Goal: Task Accomplishment & Management: Complete application form

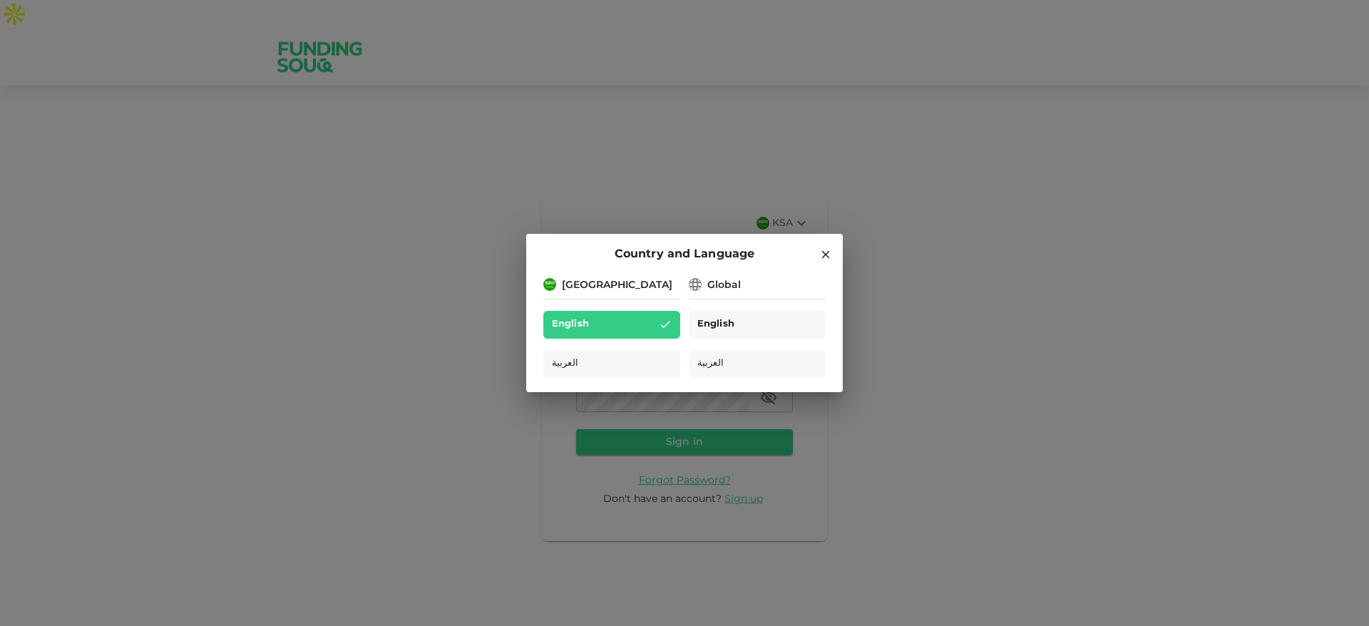
click at [713, 318] on span "English" at bounding box center [715, 325] width 37 height 16
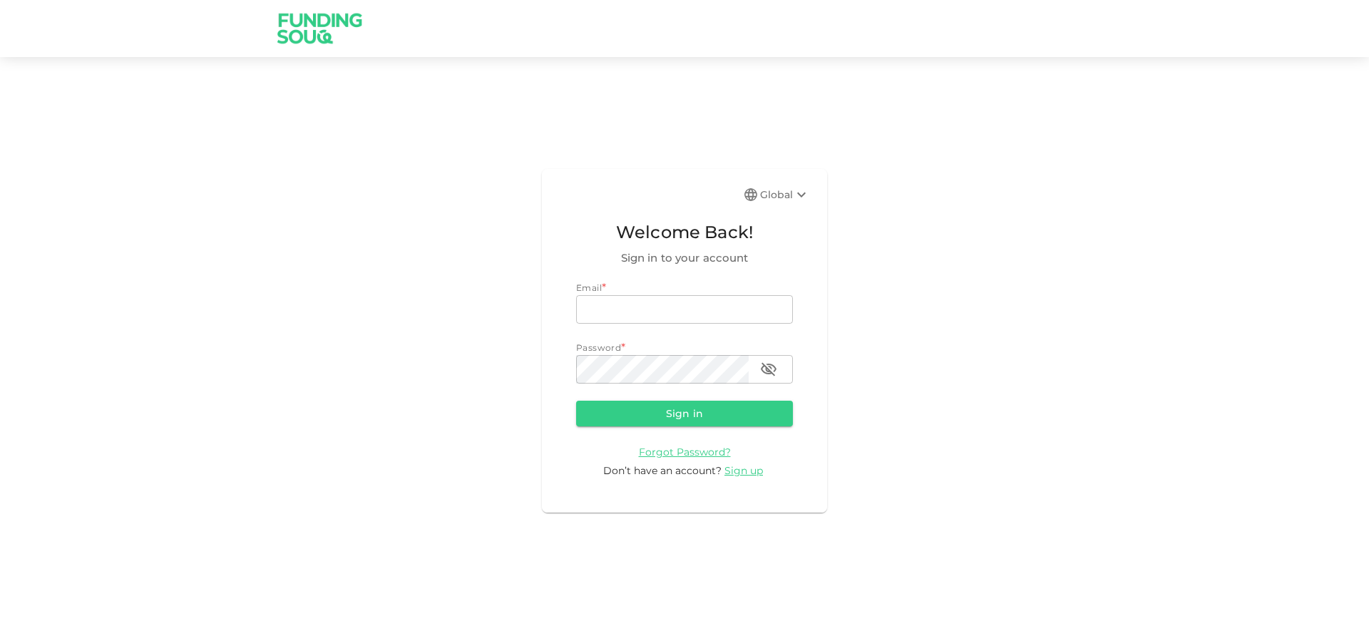
click at [779, 189] on div "Global" at bounding box center [785, 194] width 50 height 17
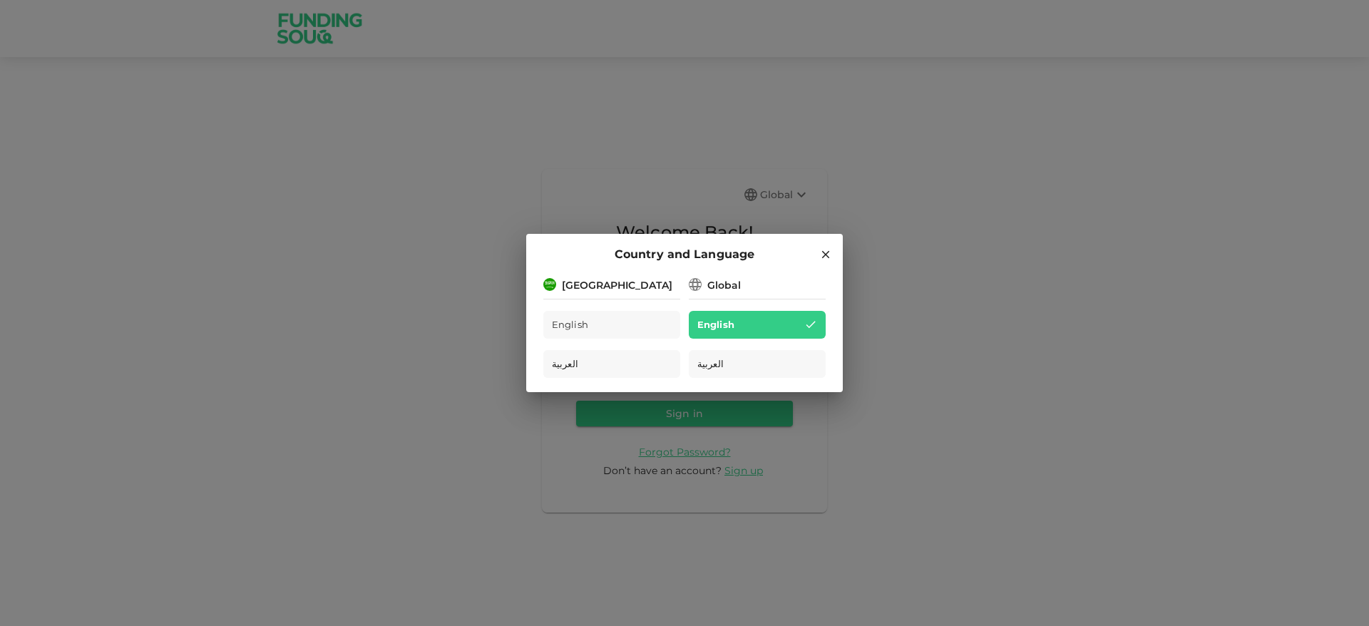
click at [640, 330] on div "English" at bounding box center [611, 325] width 137 height 28
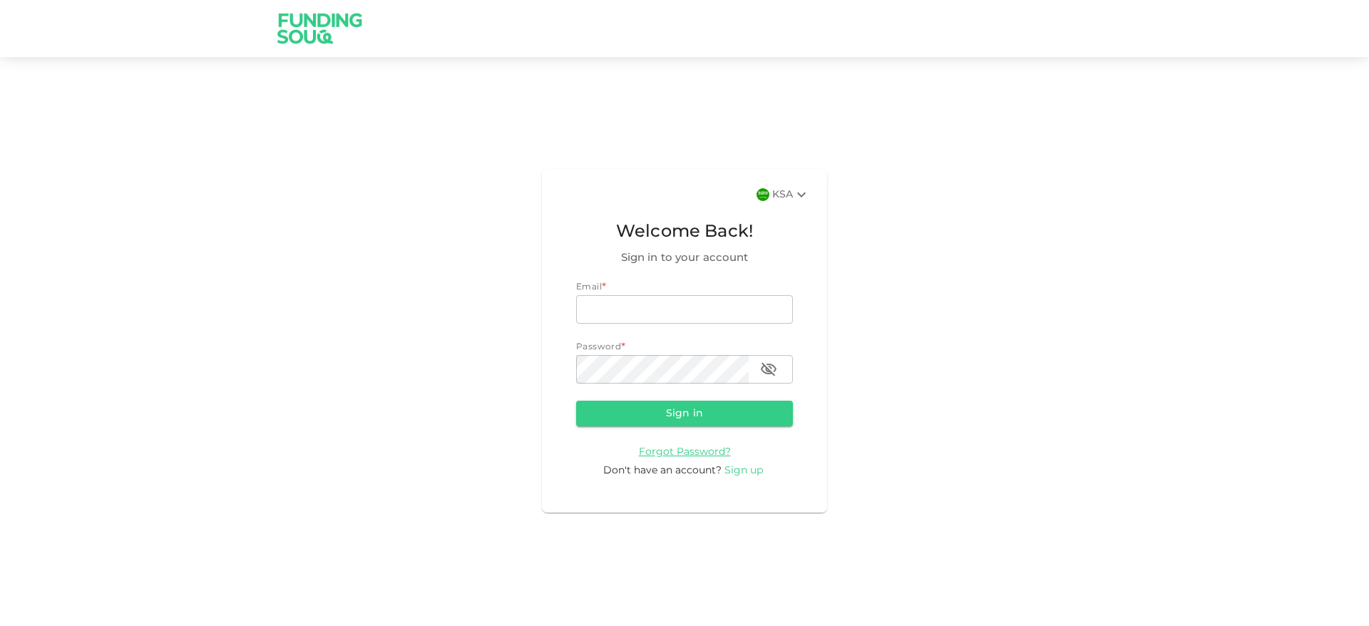
click at [732, 474] on span "Sign up" at bounding box center [744, 471] width 39 height 10
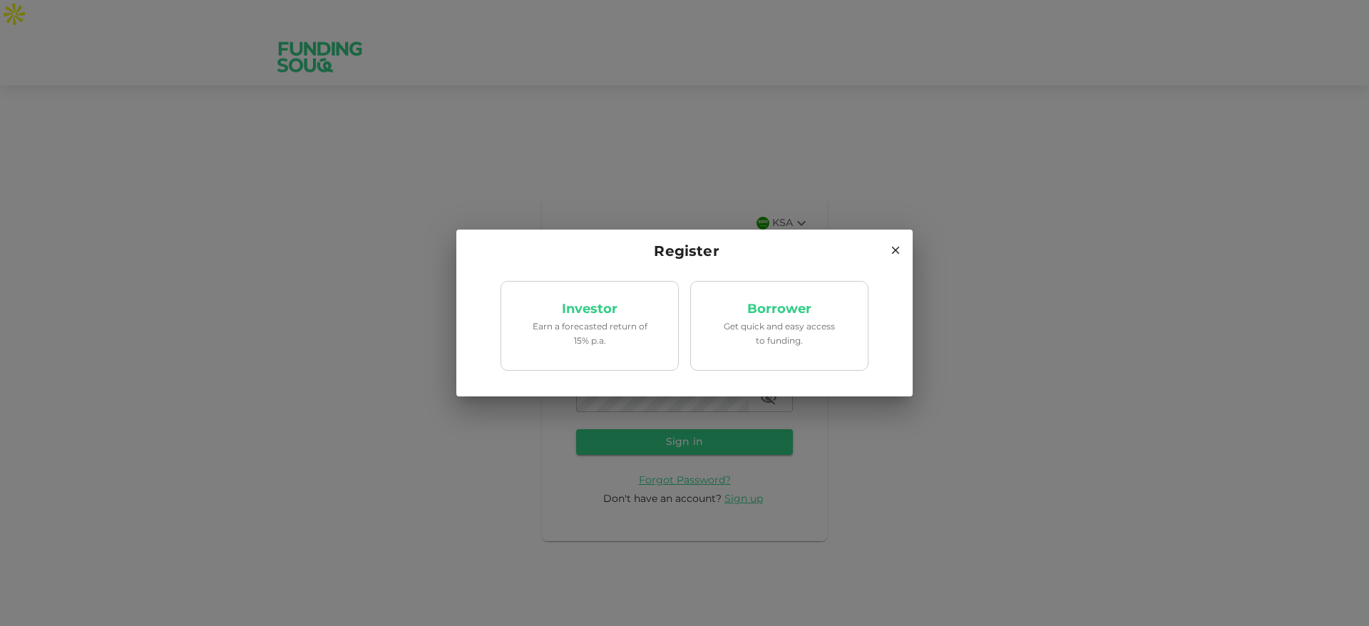
click at [648, 238] on h2 "Register" at bounding box center [684, 253] width 456 height 46
click at [644, 203] on div "Register Investor Earn a forecasted return of 15% p.a. Borrower Get quick and e…" at bounding box center [684, 313] width 1369 height 626
